Goal: Task Accomplishment & Management: Manage account settings

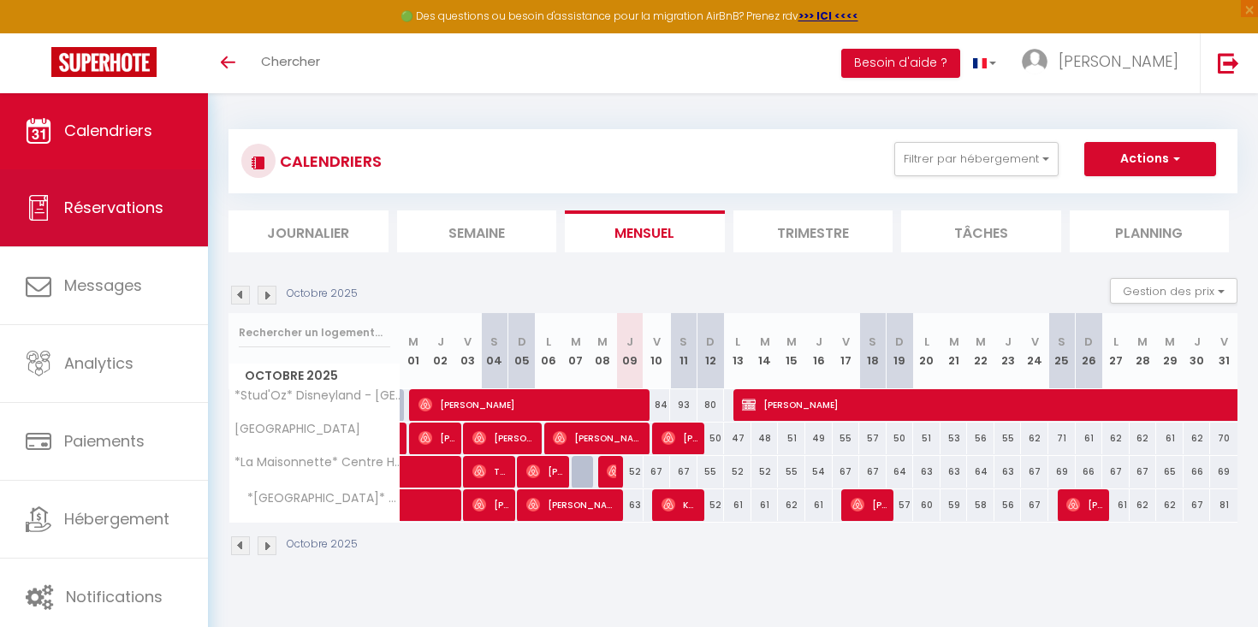
click at [104, 219] on link "Réservations" at bounding box center [104, 208] width 208 height 77
select select "not_cancelled"
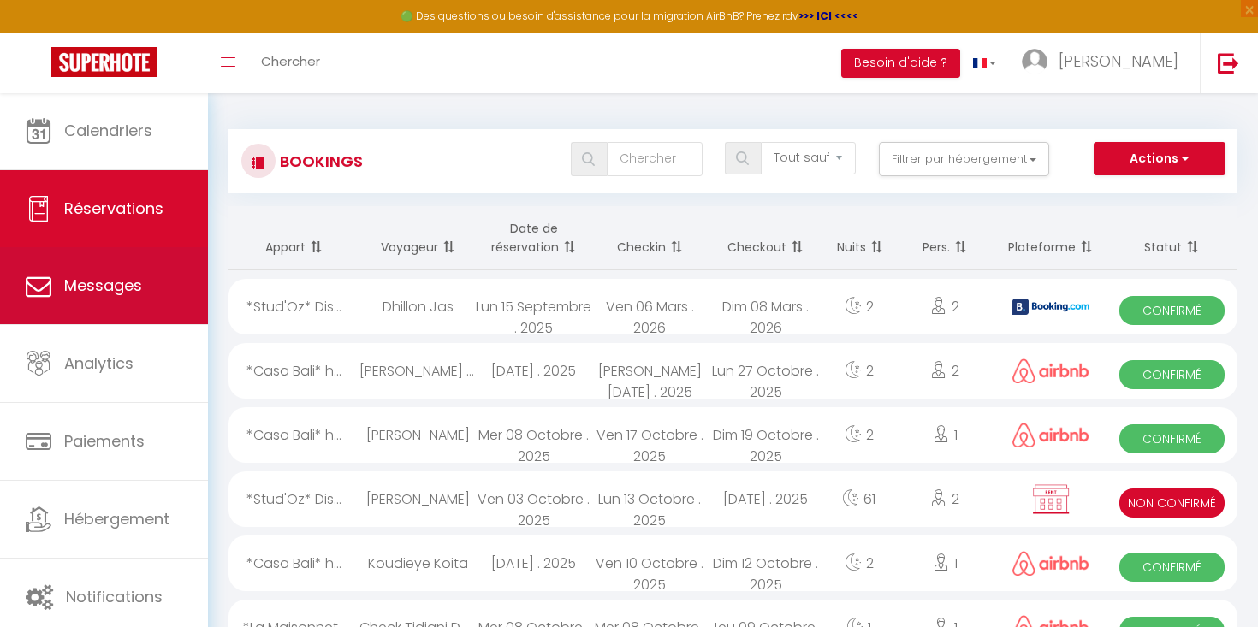
click at [110, 277] on span "Messages" at bounding box center [103, 285] width 78 height 21
select select "message"
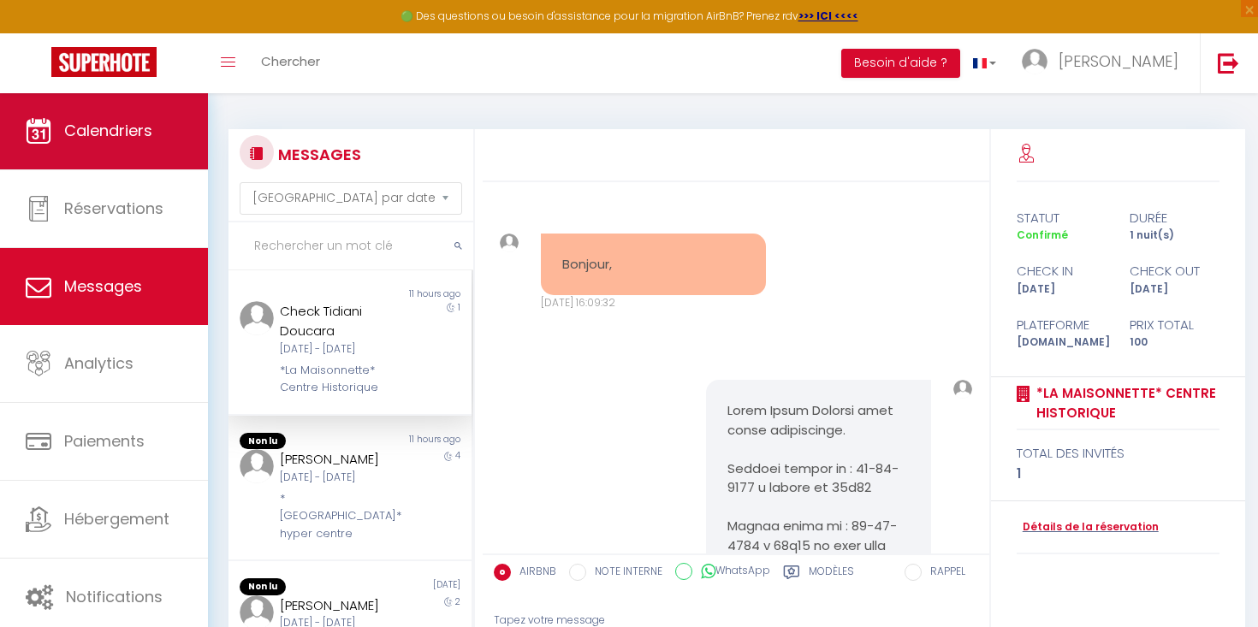
scroll to position [7602, 0]
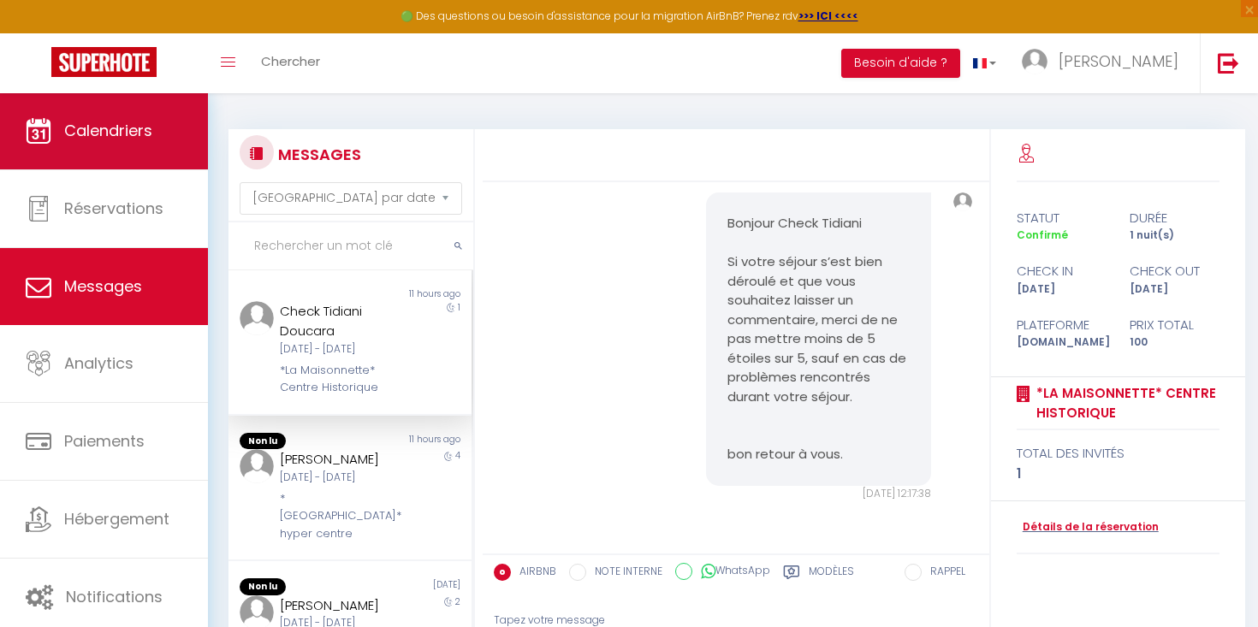
click at [110, 134] on span "Calendriers" at bounding box center [108, 130] width 88 height 21
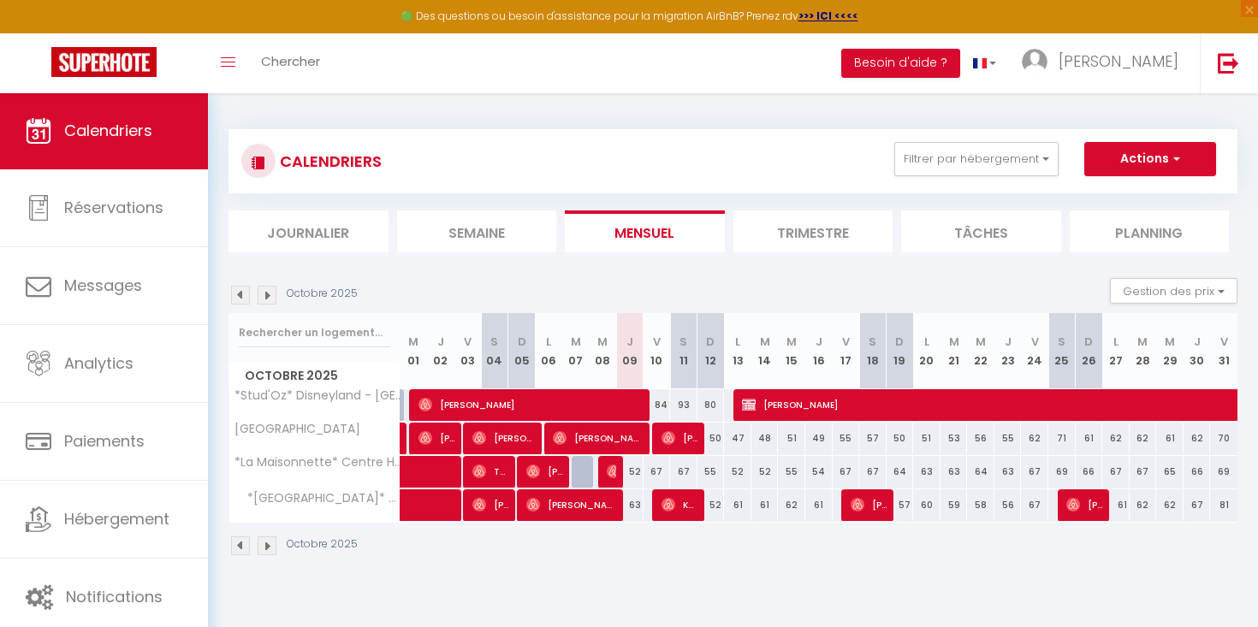
click at [144, 45] on link at bounding box center [104, 63] width 208 height 60
click at [146, 58] on img at bounding box center [103, 62] width 105 height 30
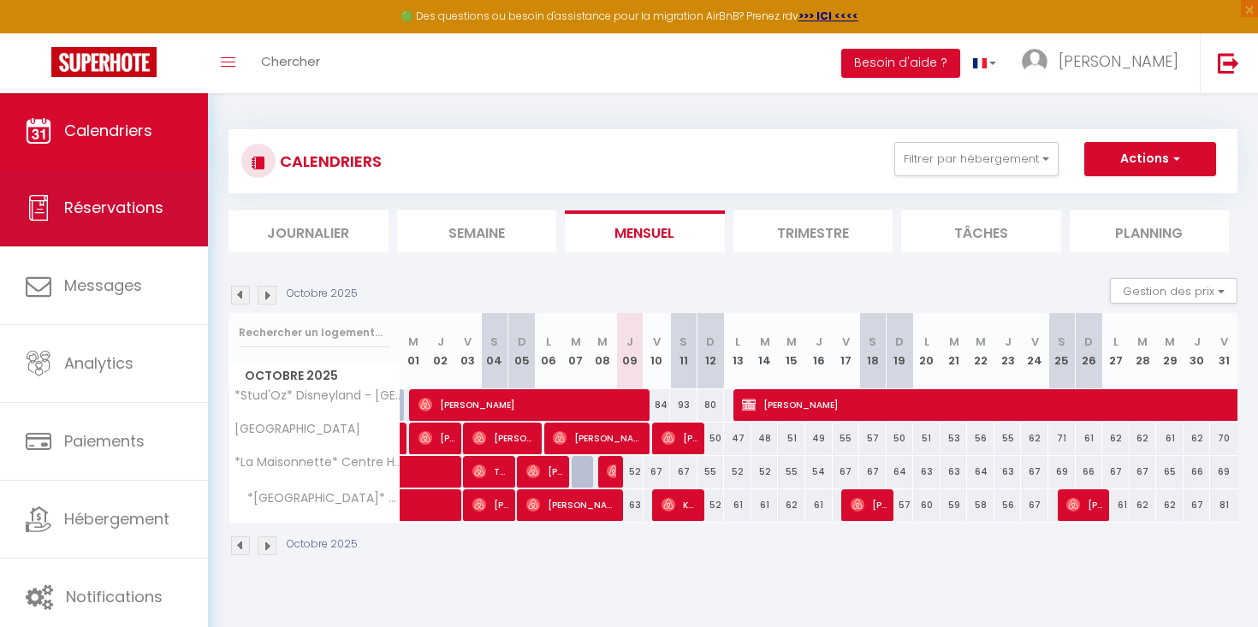
click at [141, 217] on span "Réservations" at bounding box center [113, 207] width 99 height 21
select select "not_cancelled"
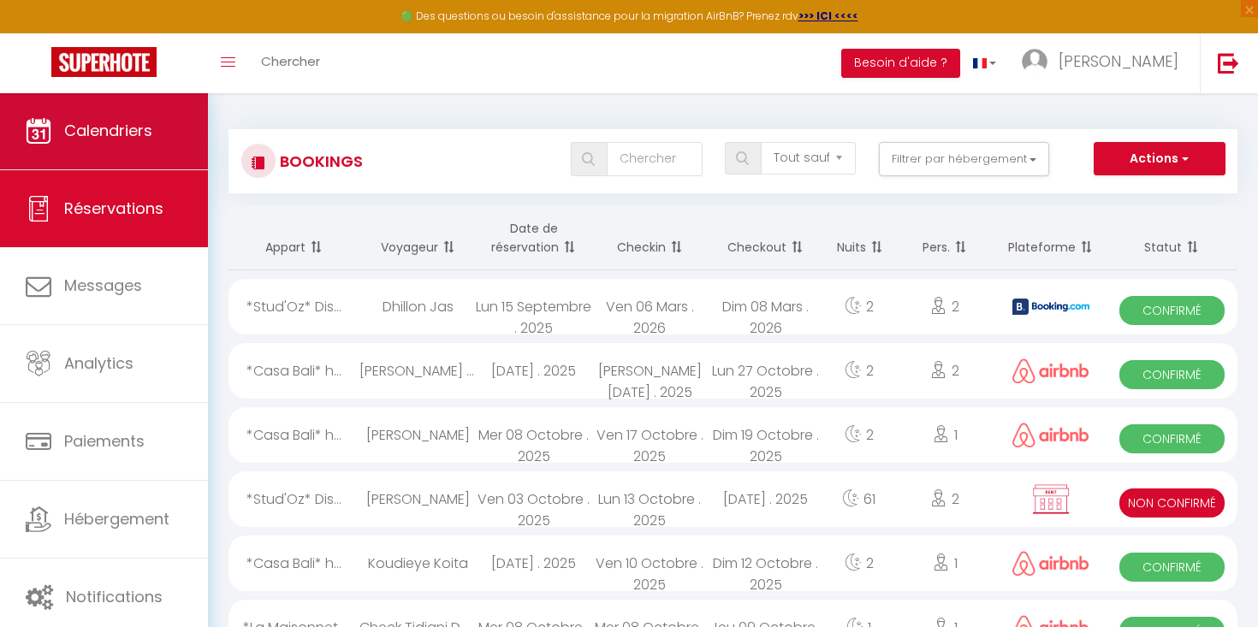
click at [114, 140] on span "Calendriers" at bounding box center [108, 130] width 88 height 21
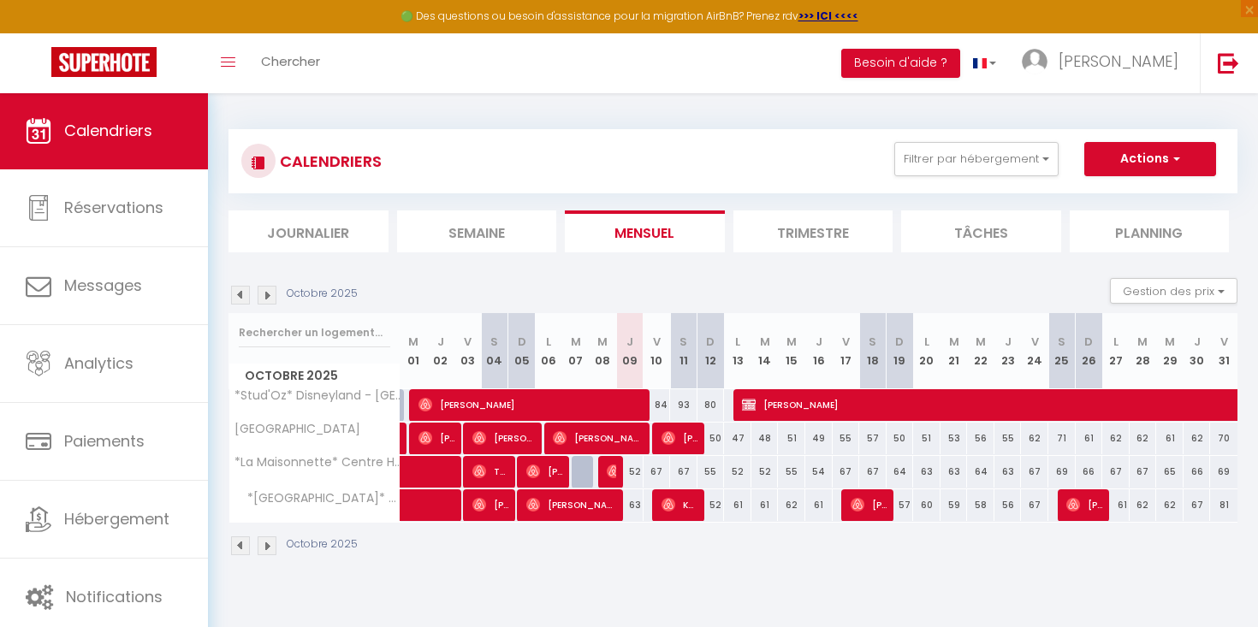
click at [616, 475] on img at bounding box center [614, 472] width 14 height 14
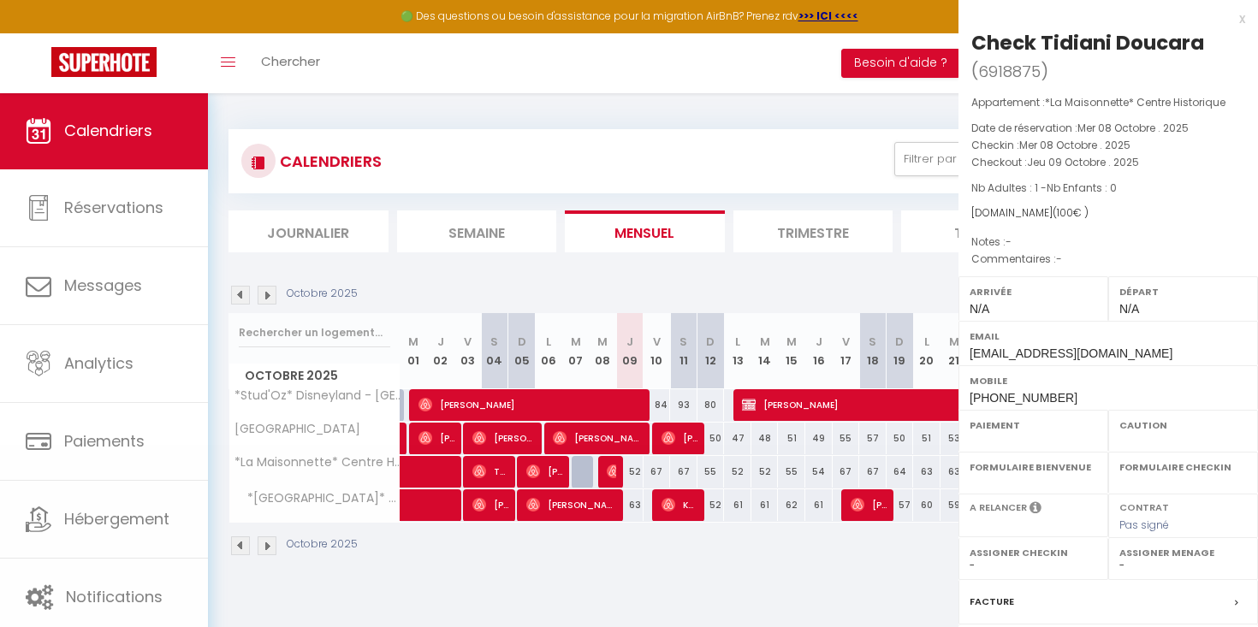
select select "OK"
select select "0"
select select "1"
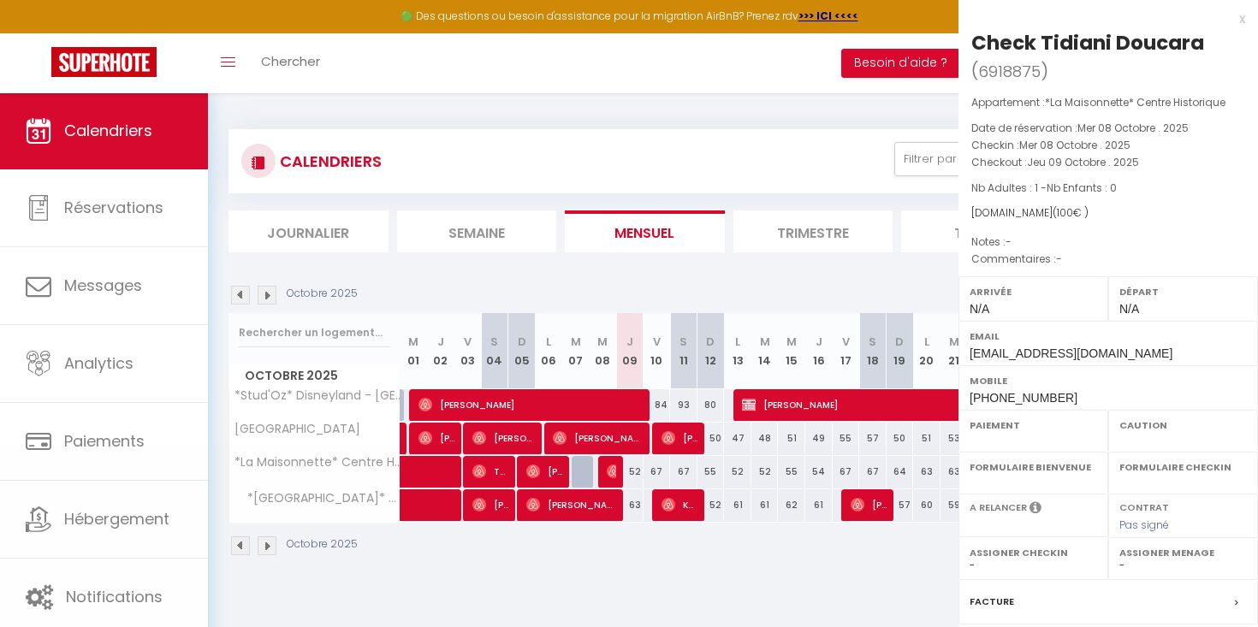
select select
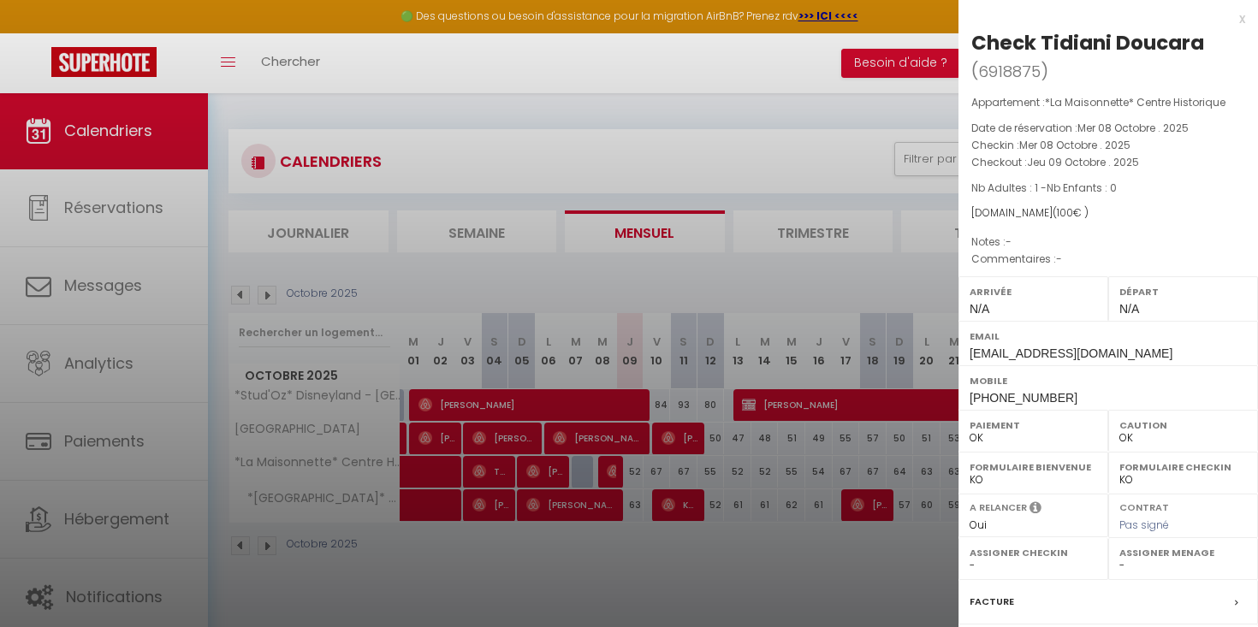
click at [616, 475] on div at bounding box center [629, 313] width 1258 height 627
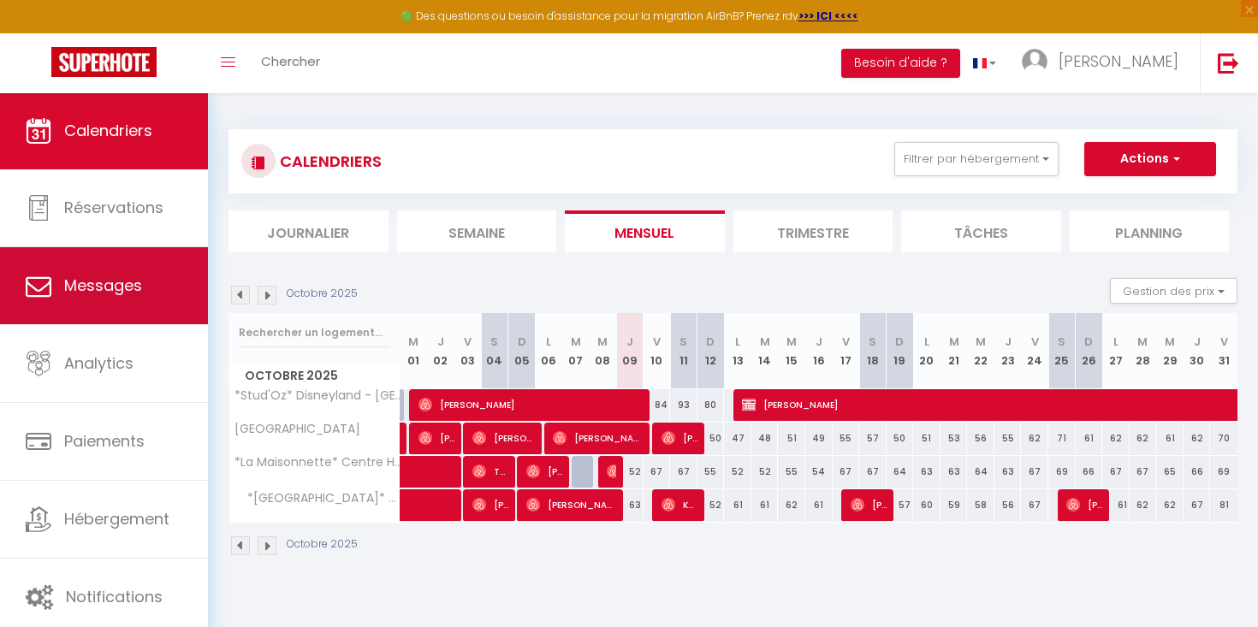
click at [119, 280] on span "Messages" at bounding box center [103, 285] width 78 height 21
select select "message"
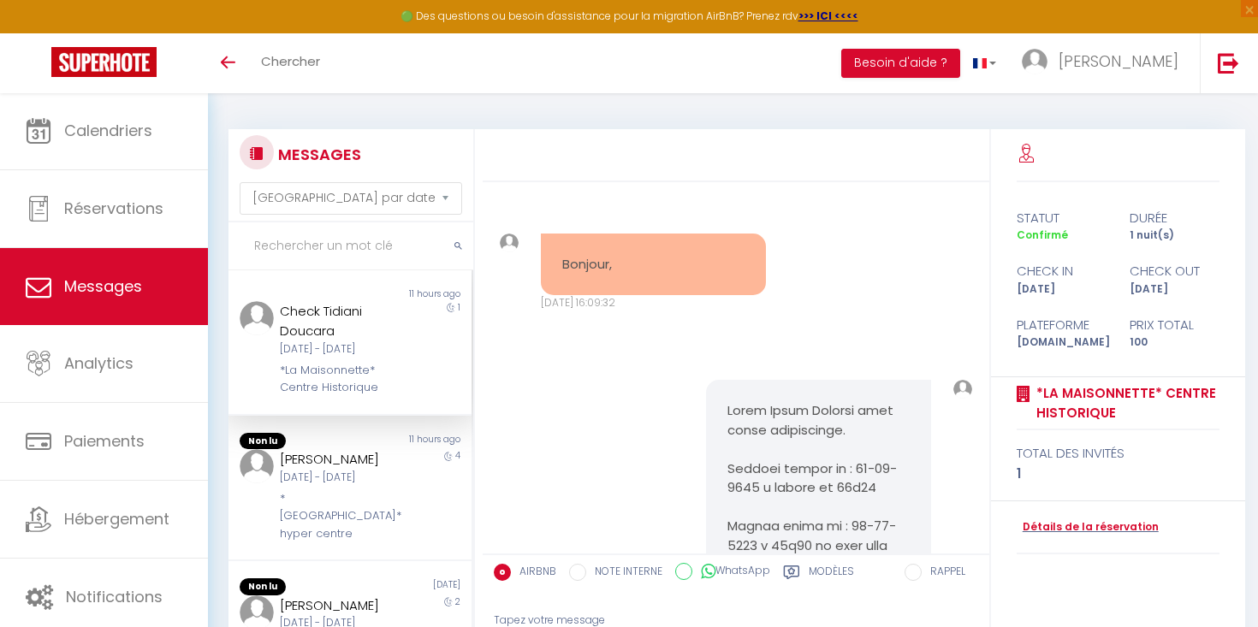
select select "message"
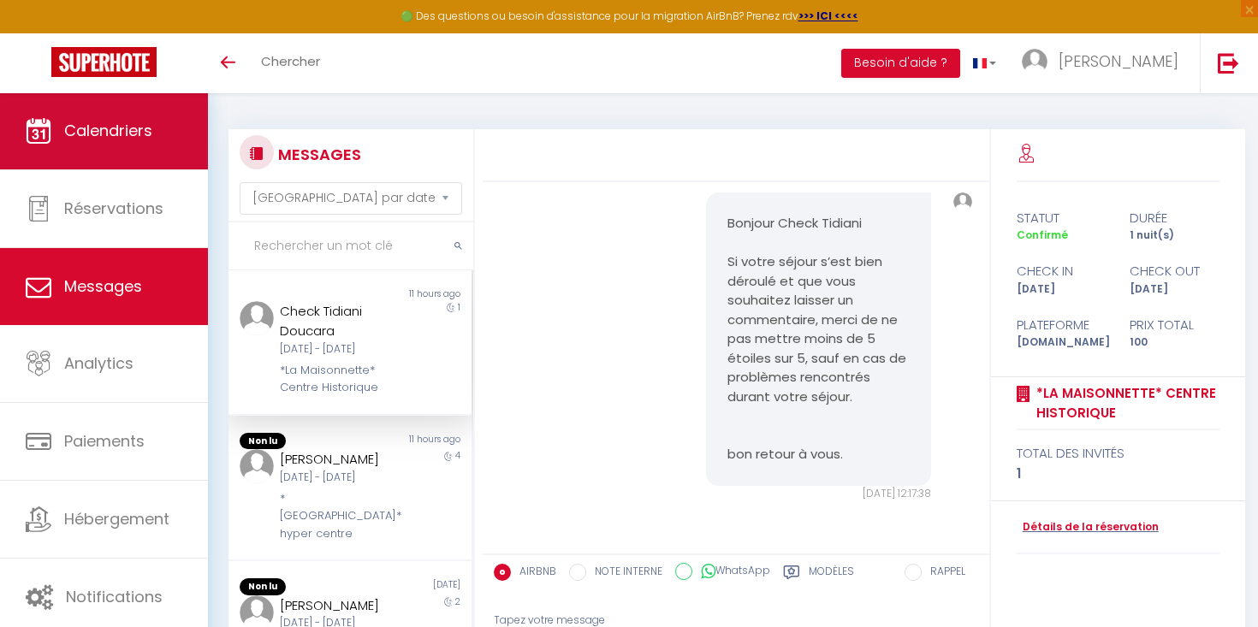
click at [124, 154] on link "Calendriers" at bounding box center [104, 130] width 208 height 77
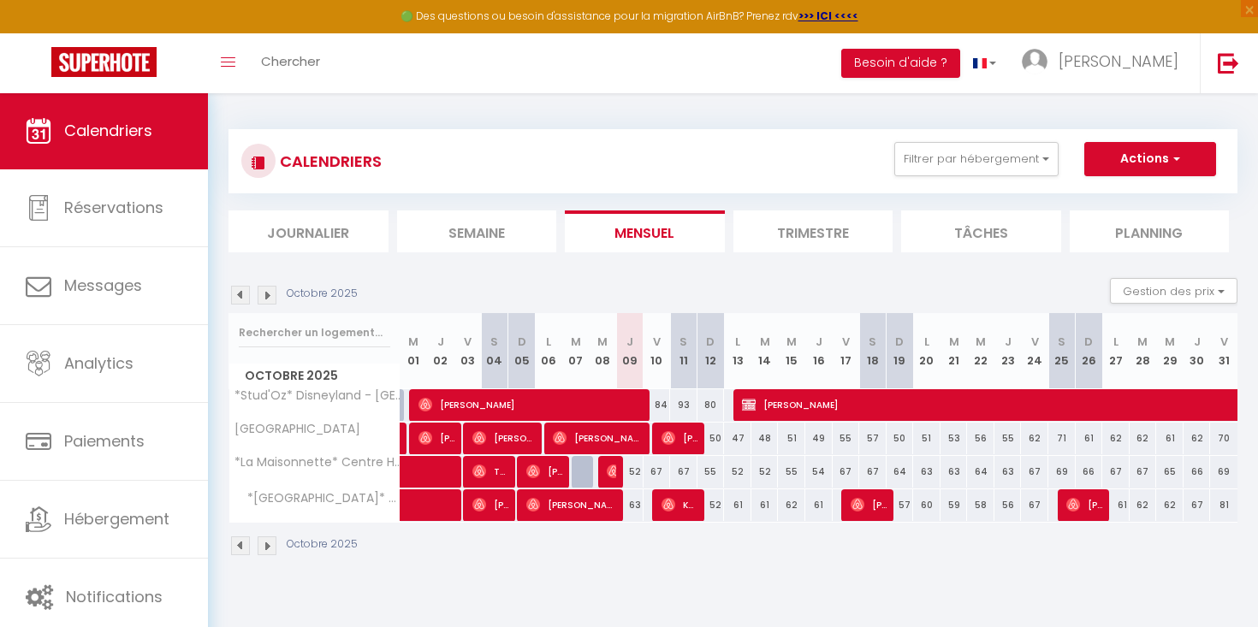
click at [447, 243] on li "Semaine" at bounding box center [477, 232] width 160 height 42
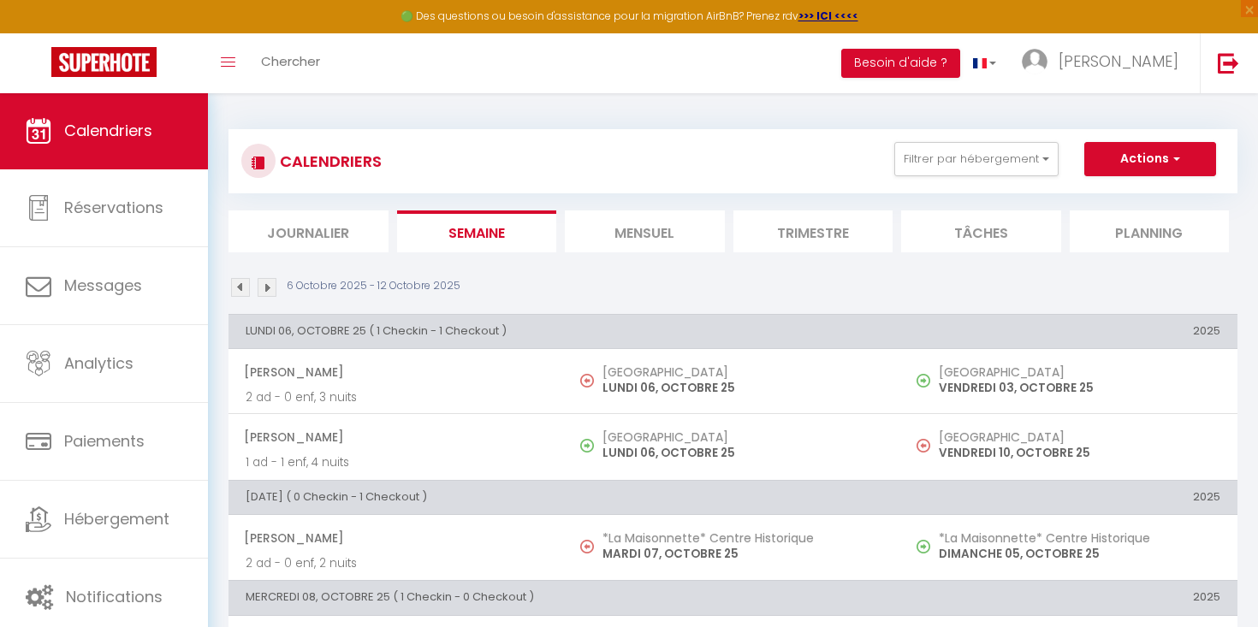
click at [582, 227] on li "Mensuel" at bounding box center [645, 232] width 160 height 42
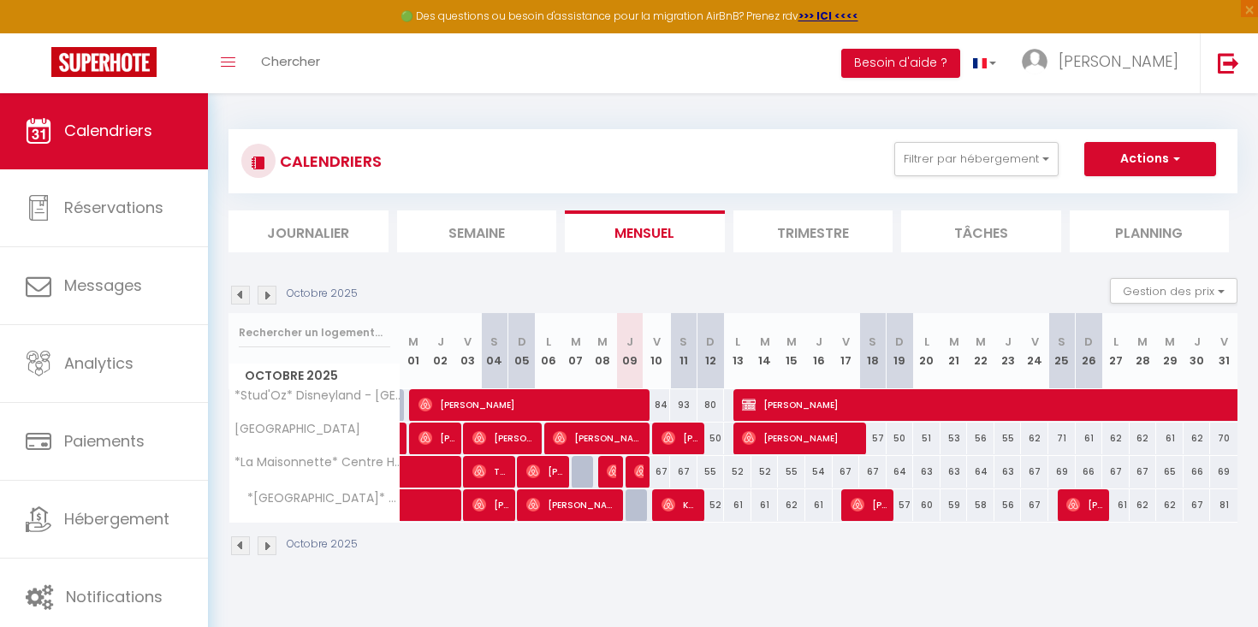
click at [1129, 165] on button "Actions" at bounding box center [1151, 159] width 132 height 34
click at [1140, 295] on button "Gestion des prix" at bounding box center [1174, 291] width 128 height 26
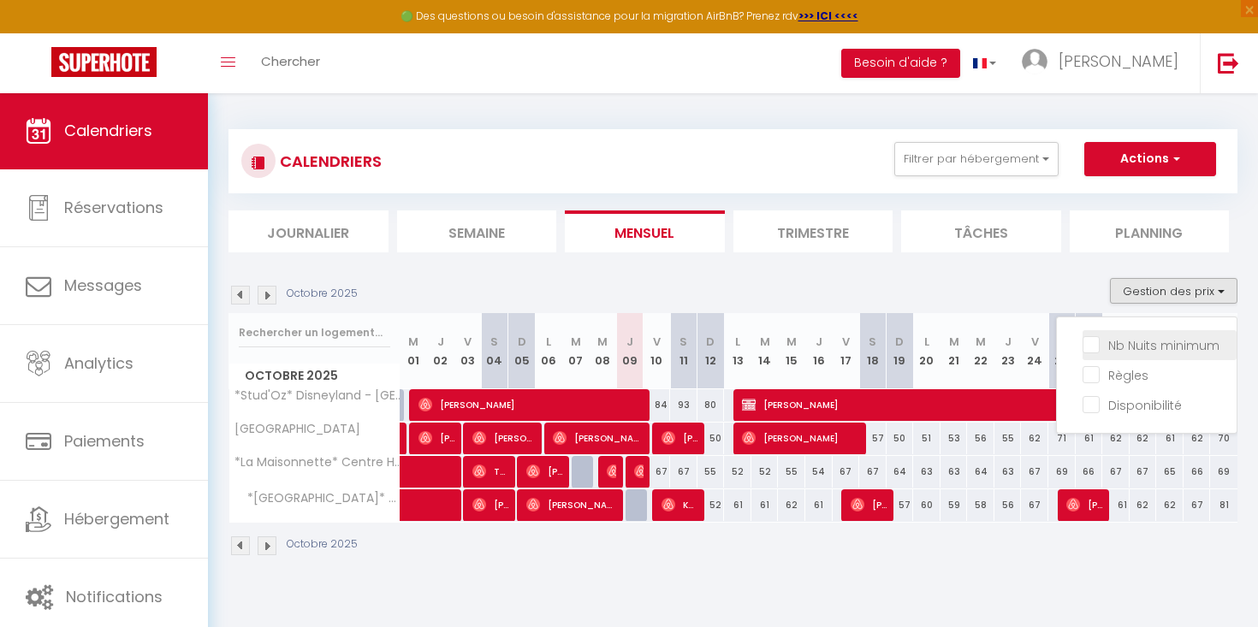
click at [1119, 353] on span "Nb Nuits minimum" at bounding box center [1164, 345] width 111 height 17
click at [1119, 353] on input "Nb Nuits minimum" at bounding box center [1160, 344] width 154 height 17
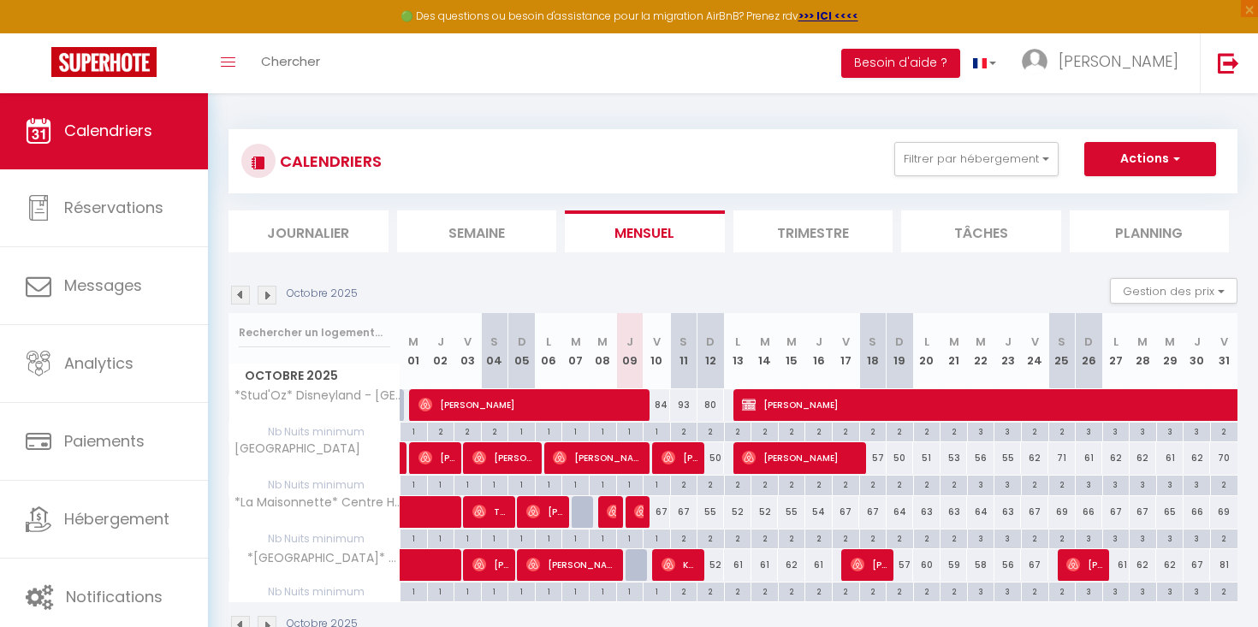
click at [266, 298] on img at bounding box center [267, 295] width 19 height 19
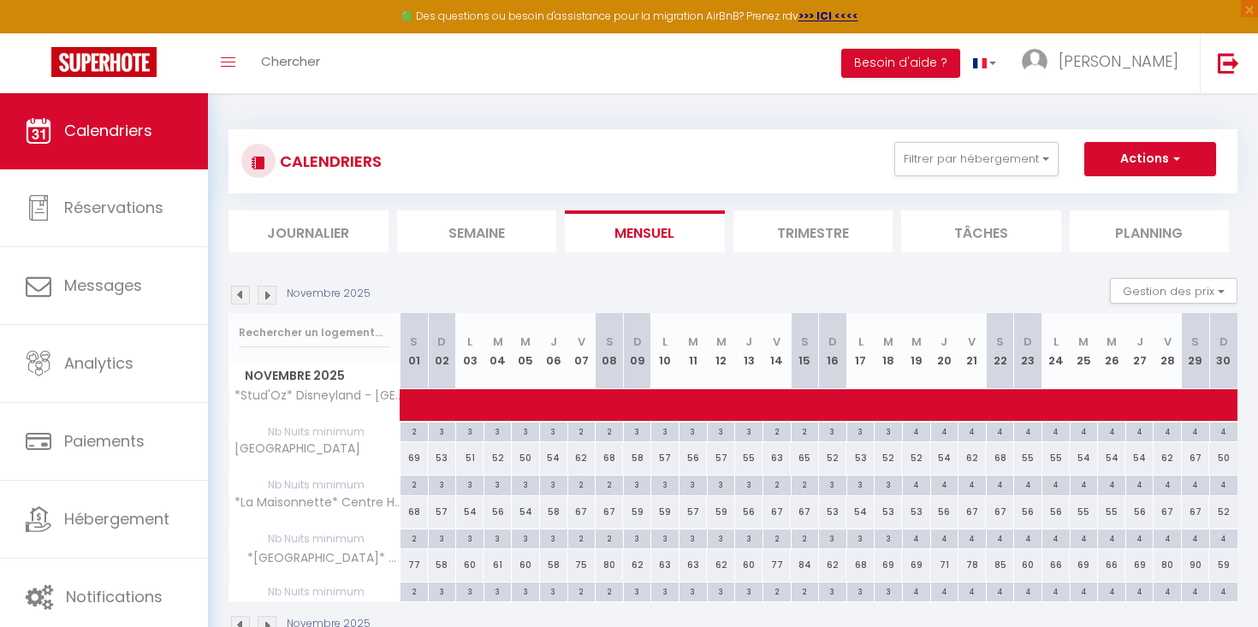
click at [233, 288] on img at bounding box center [240, 295] width 19 height 19
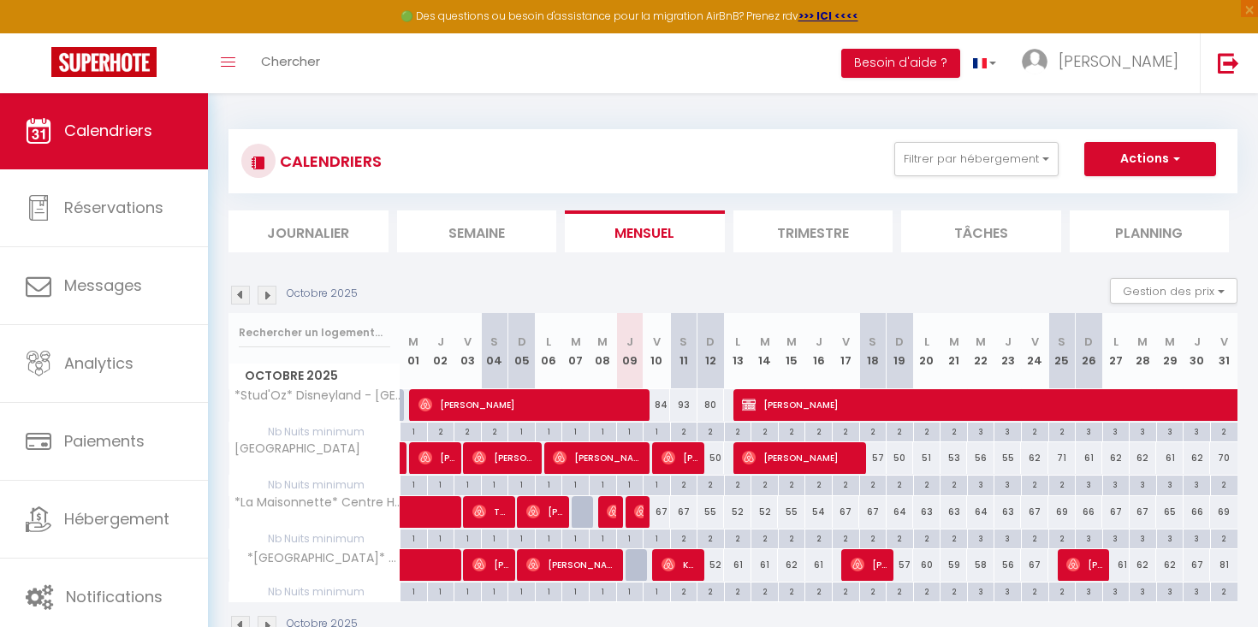
click at [104, 63] on img at bounding box center [103, 62] width 105 height 30
click at [669, 463] on img at bounding box center [669, 458] width 14 height 14
select select "OK"
select select "0"
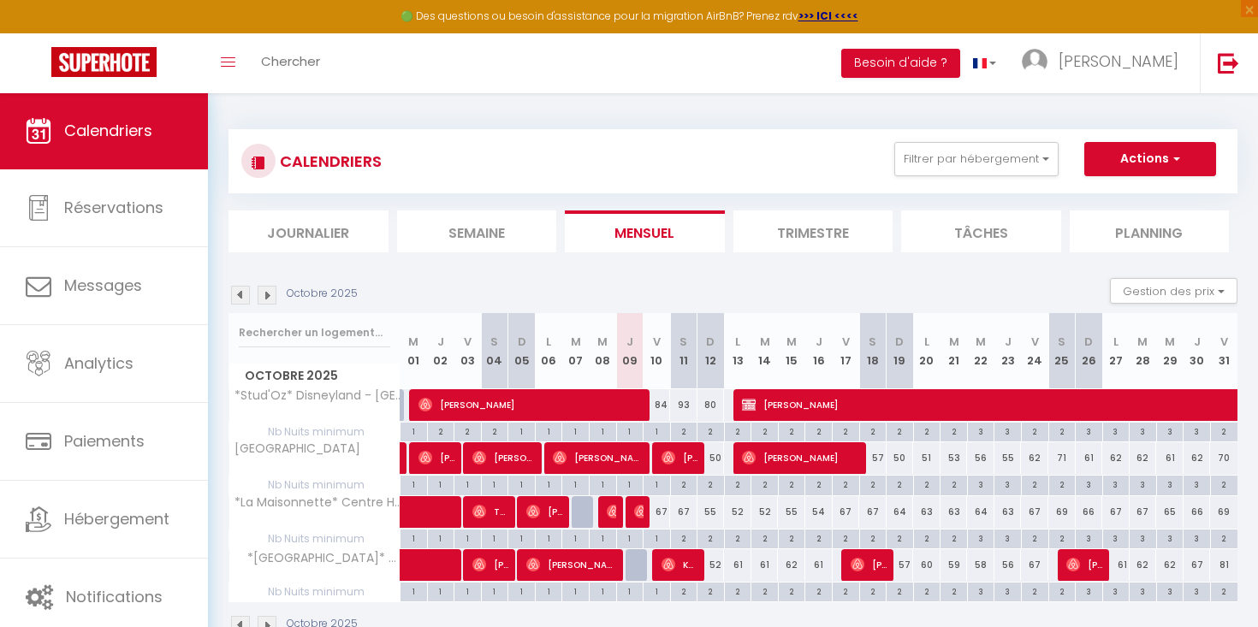
select select "0"
select select "1"
select select
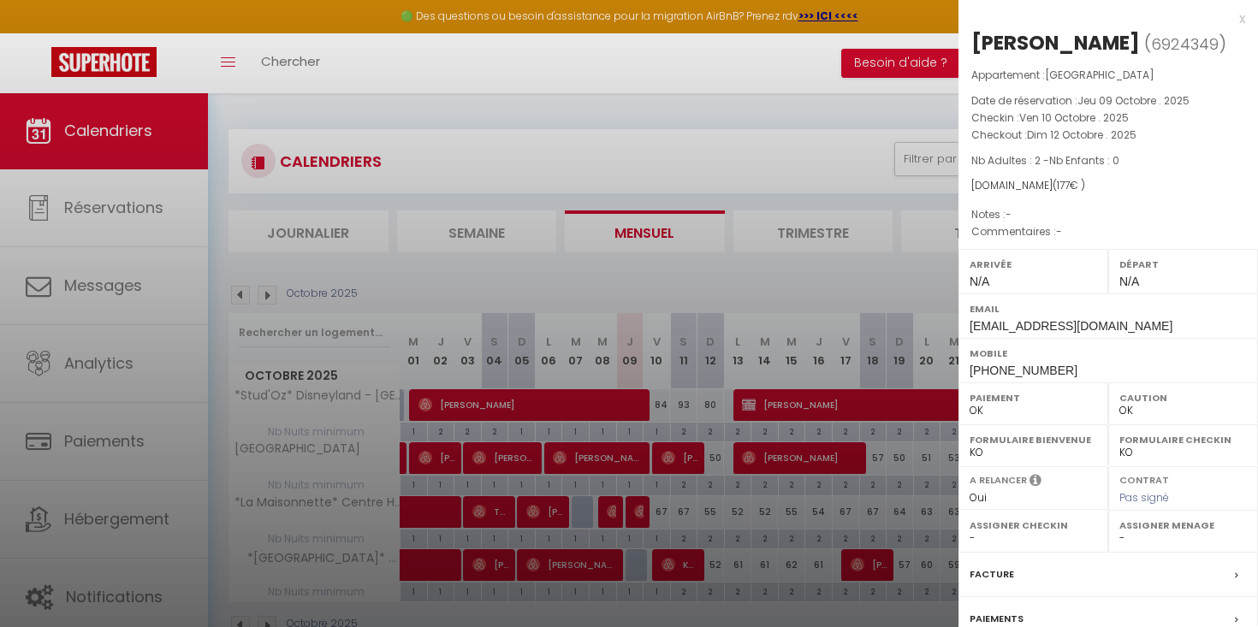
click at [678, 460] on div at bounding box center [629, 313] width 1258 height 627
